Goal: Obtain resource: Obtain resource

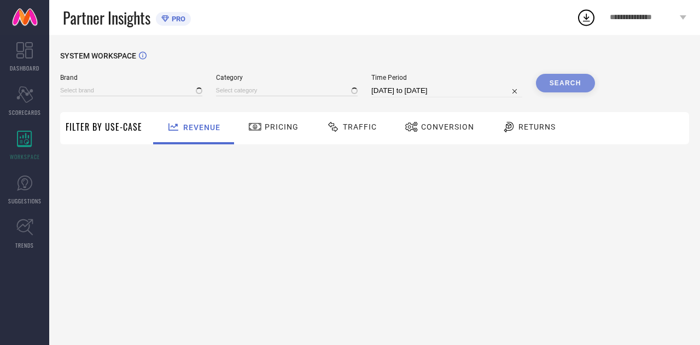
type input "COLORPLUS"
type input "All"
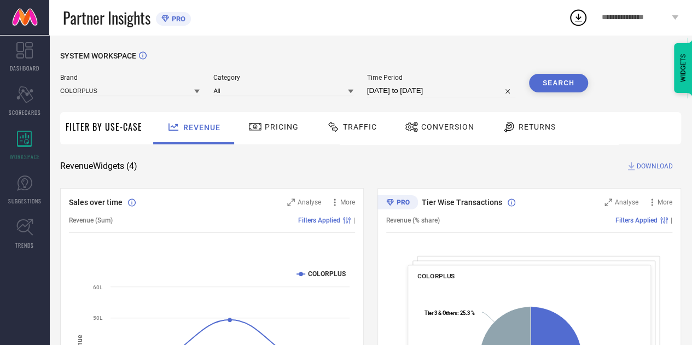
click at [336, 135] on div "Traffic" at bounding box center [352, 127] width 56 height 19
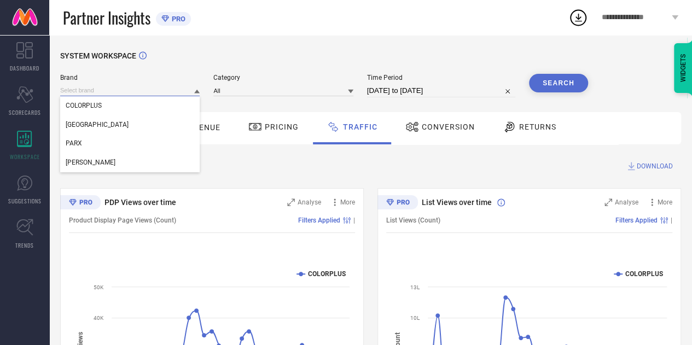
click at [184, 90] on input at bounding box center [130, 90] width 140 height 11
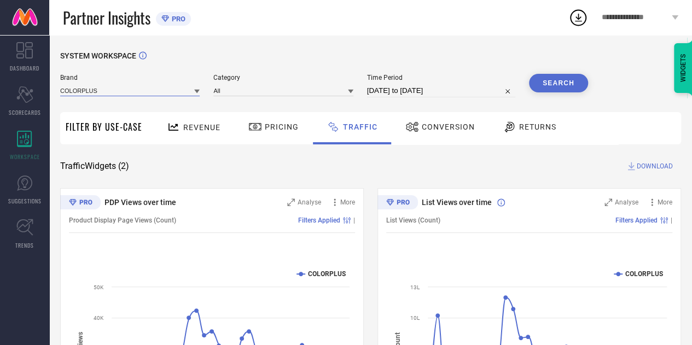
click at [182, 90] on input at bounding box center [130, 90] width 140 height 11
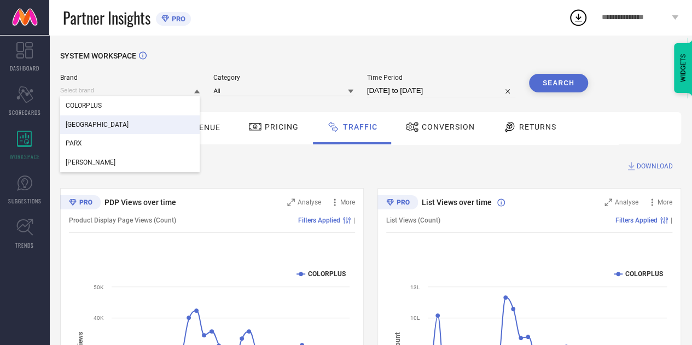
click at [120, 122] on div "[GEOGRAPHIC_DATA]" at bounding box center [130, 124] width 140 height 19
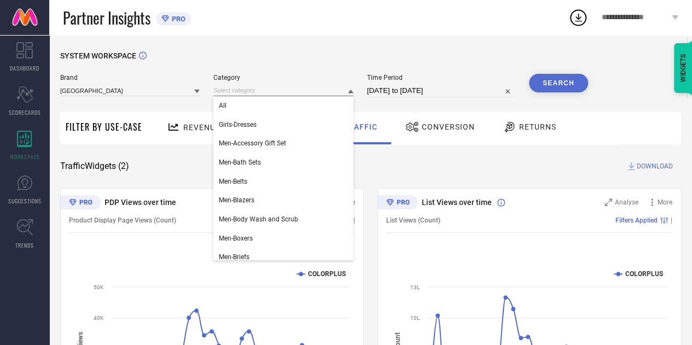
click at [265, 95] on input at bounding box center [283, 90] width 140 height 11
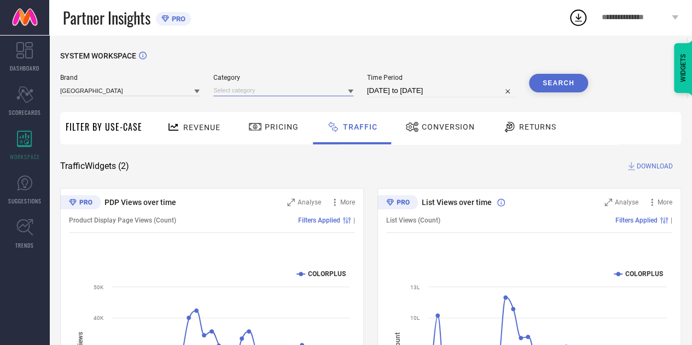
click at [263, 95] on input at bounding box center [283, 90] width 140 height 11
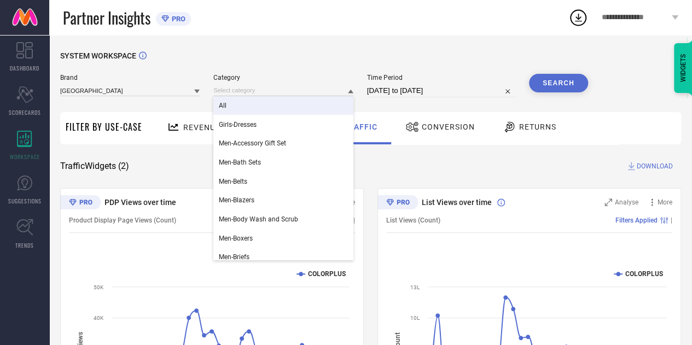
click at [239, 107] on div "All" at bounding box center [283, 105] width 140 height 19
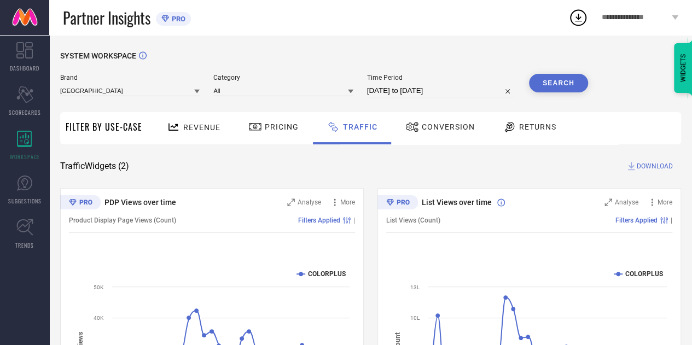
click at [558, 79] on button "Search" at bounding box center [558, 83] width 59 height 19
click at [657, 171] on span "DOWNLOAD" at bounding box center [655, 166] width 36 height 11
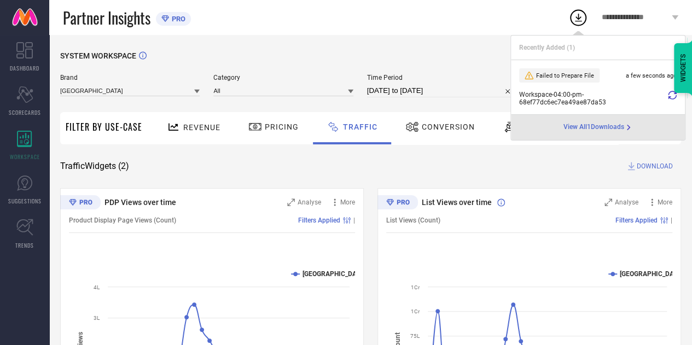
click at [672, 96] on icon at bounding box center [672, 95] width 9 height 9
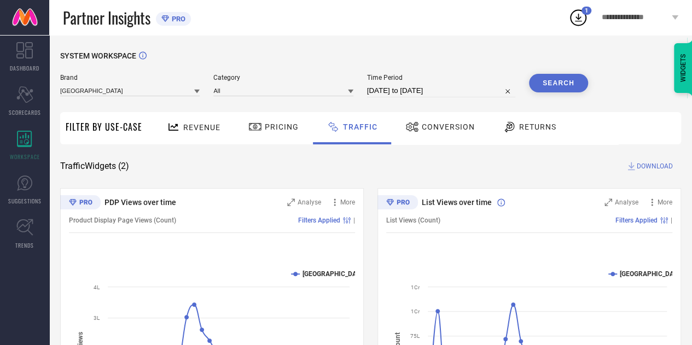
click at [663, 95] on div "SYSTEM WORKSPACE [GEOGRAPHIC_DATA] Category All Time Period [DATE] to [DATE] Se…" at bounding box center [370, 256] width 621 height 410
click at [644, 172] on div "SYSTEM WORKSPACE [GEOGRAPHIC_DATA] Category All Time Period [DATE] to [DATE] Se…" at bounding box center [370, 256] width 621 height 410
click at [640, 167] on span "DOWNLOAD" at bounding box center [655, 166] width 36 height 11
click at [641, 165] on span "DOWNLOAD" at bounding box center [655, 166] width 36 height 11
click at [288, 128] on span "Pricing" at bounding box center [282, 127] width 34 height 9
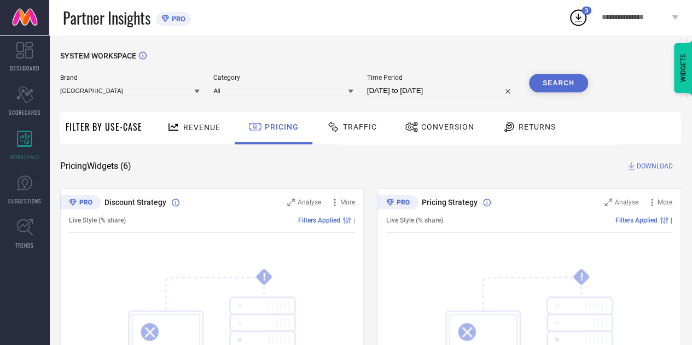
click at [372, 123] on span "Traffic" at bounding box center [360, 127] width 34 height 9
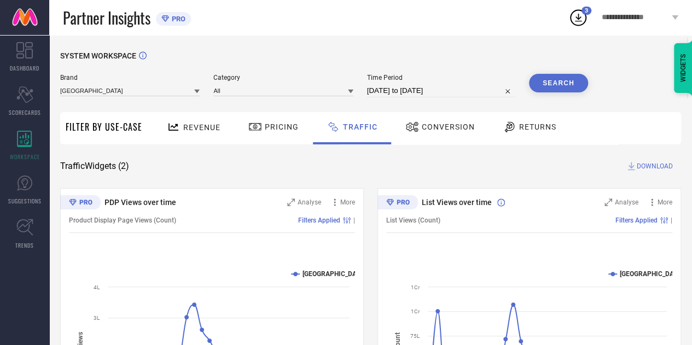
click at [379, 180] on div "SYSTEM WORKSPACE [GEOGRAPHIC_DATA] Category All Time Period [DATE] to [DATE] Se…" at bounding box center [370, 256] width 621 height 410
click at [583, 11] on div "3" at bounding box center [587, 11] width 10 height 8
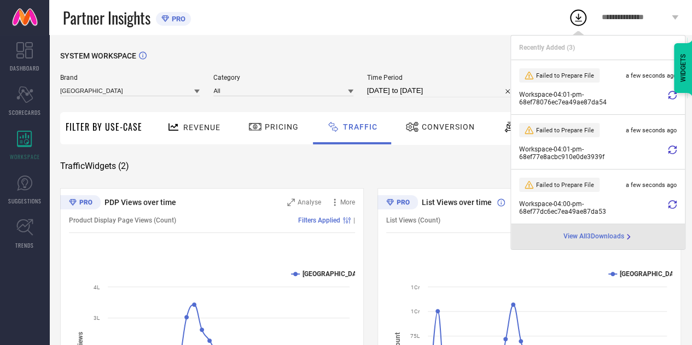
click at [676, 99] on icon at bounding box center [672, 95] width 9 height 9
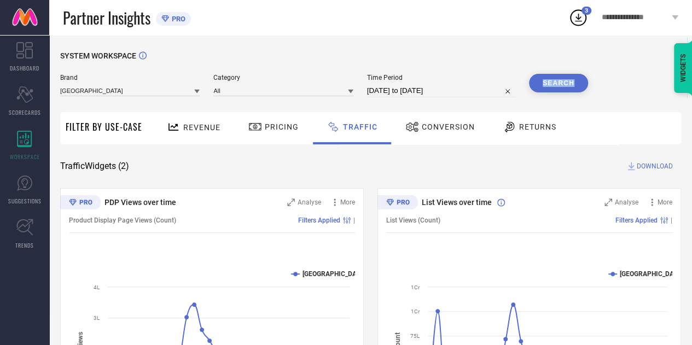
click at [676, 99] on div "SYSTEM WORKSPACE [GEOGRAPHIC_DATA] Category All Time Period [DATE] to [DATE] Se…" at bounding box center [370, 256] width 621 height 410
